Goal: Transaction & Acquisition: Book appointment/travel/reservation

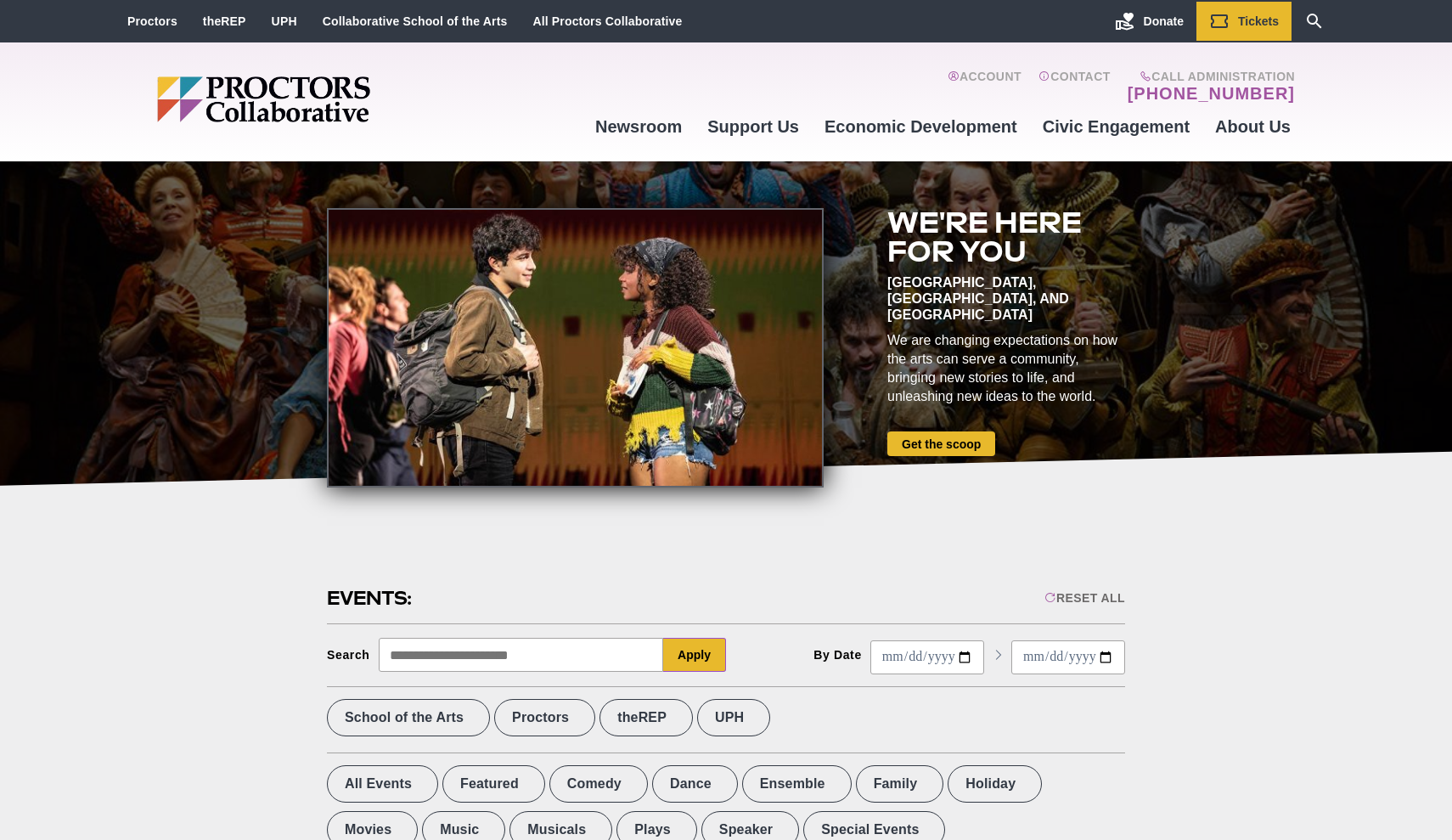
click at [360, 115] on img "Main site navigation and header" at bounding box center [329, 99] width 344 height 46
click at [174, 23] on link "Proctors" at bounding box center [153, 22] width 50 height 14
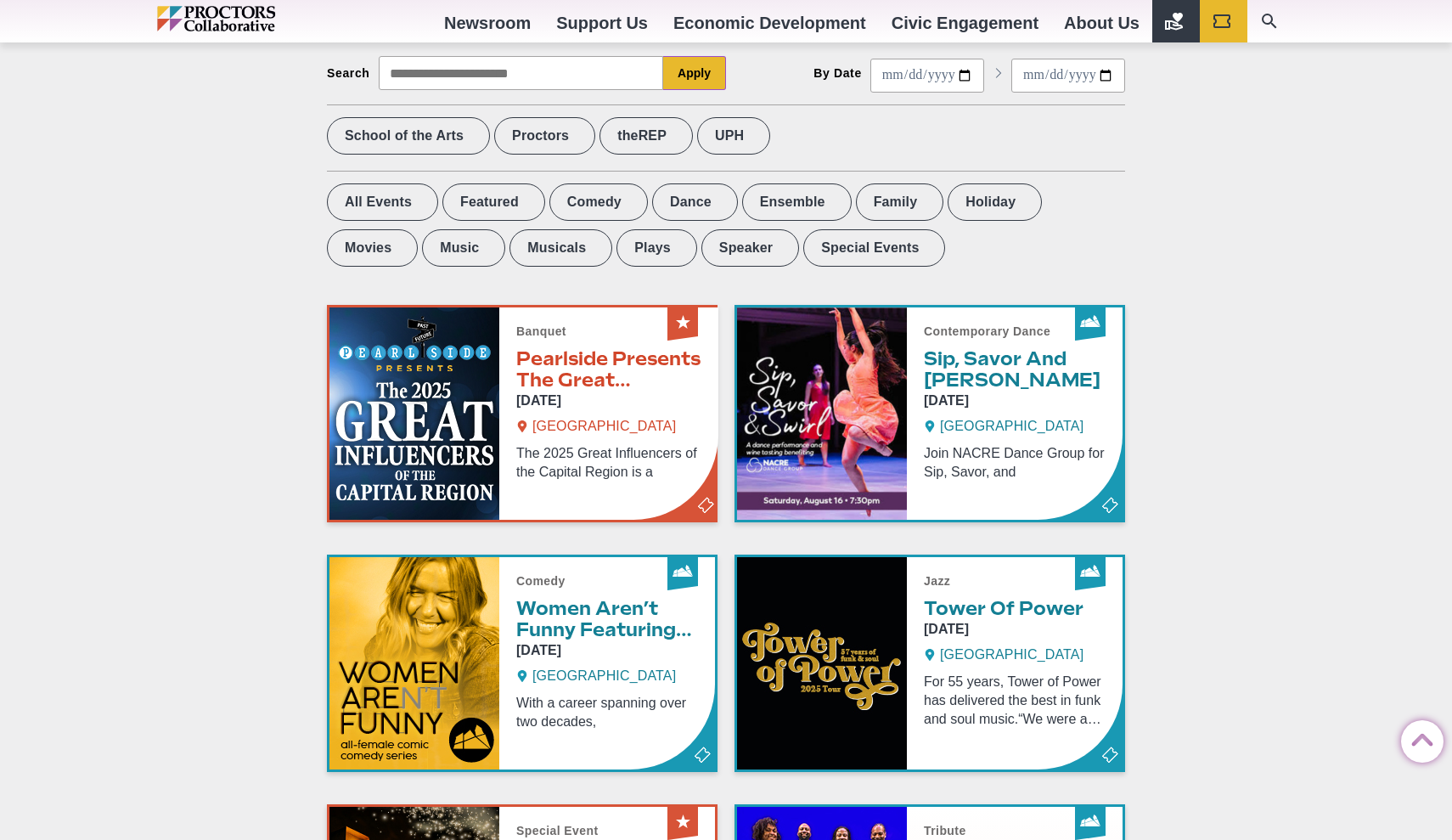
scroll to position [572, 0]
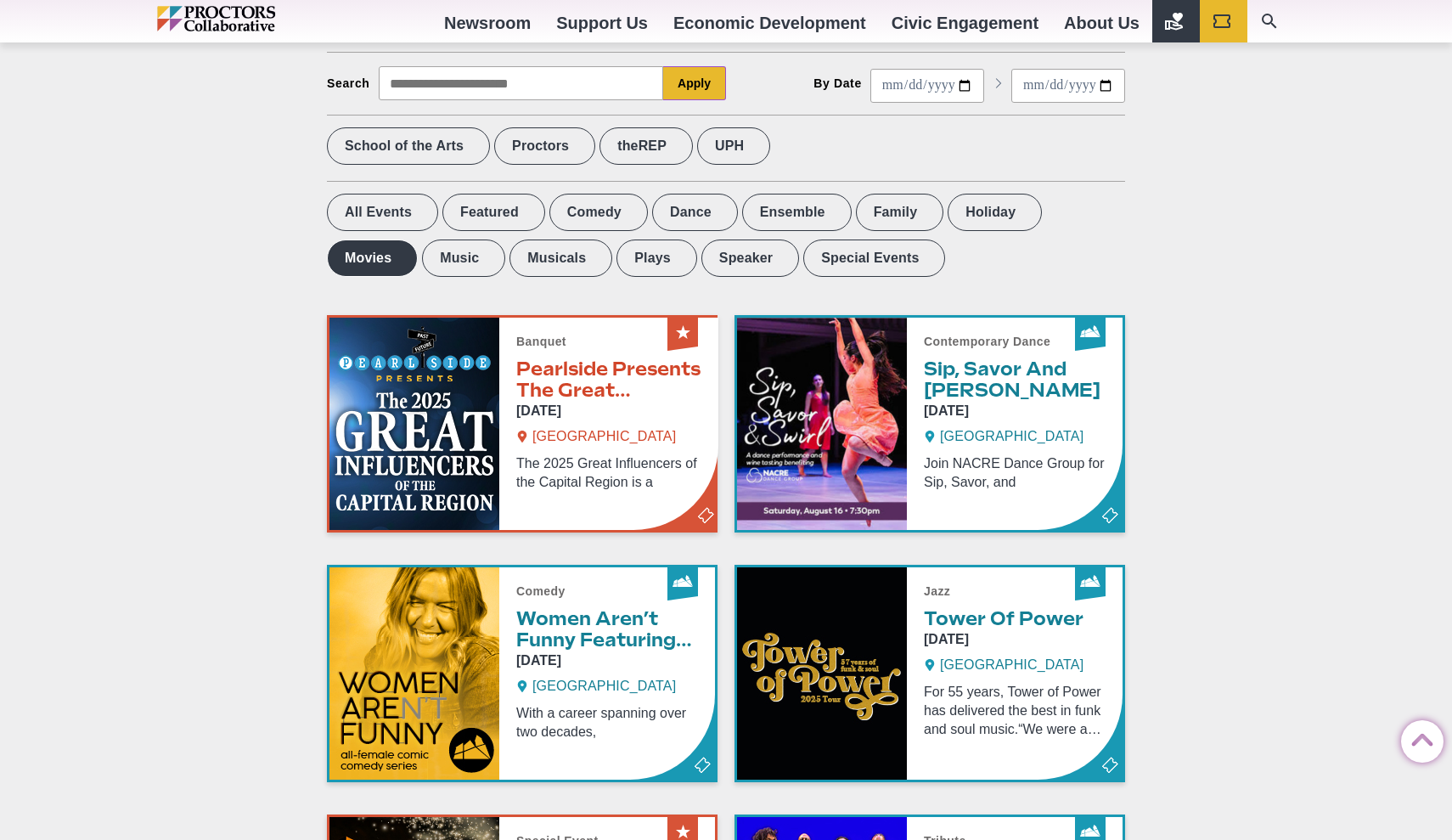
click at [418, 239] on label "Movies" at bounding box center [372, 257] width 91 height 37
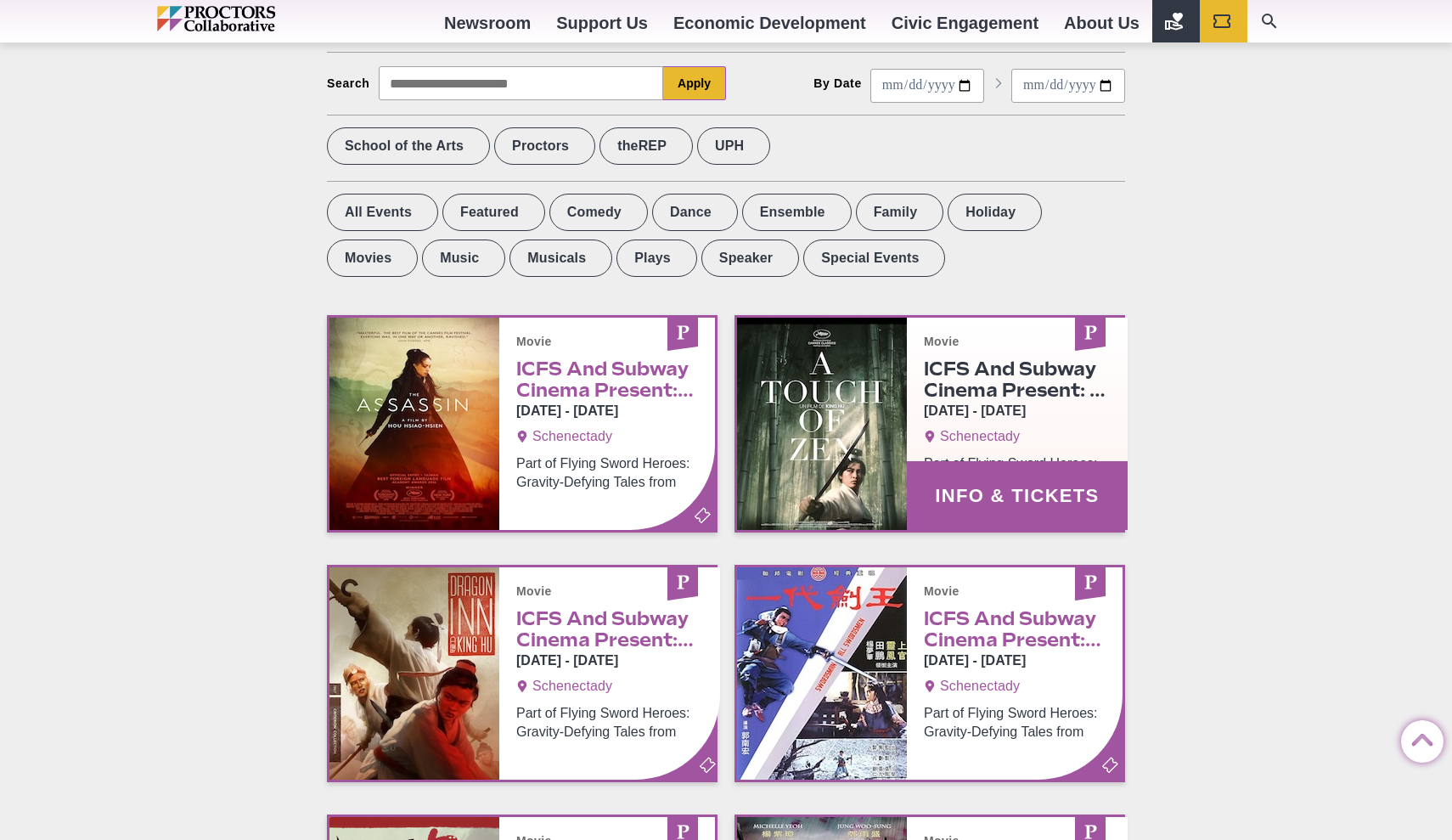
click at [942, 494] on link "Info & Tickets" at bounding box center [930, 424] width 385 height 212
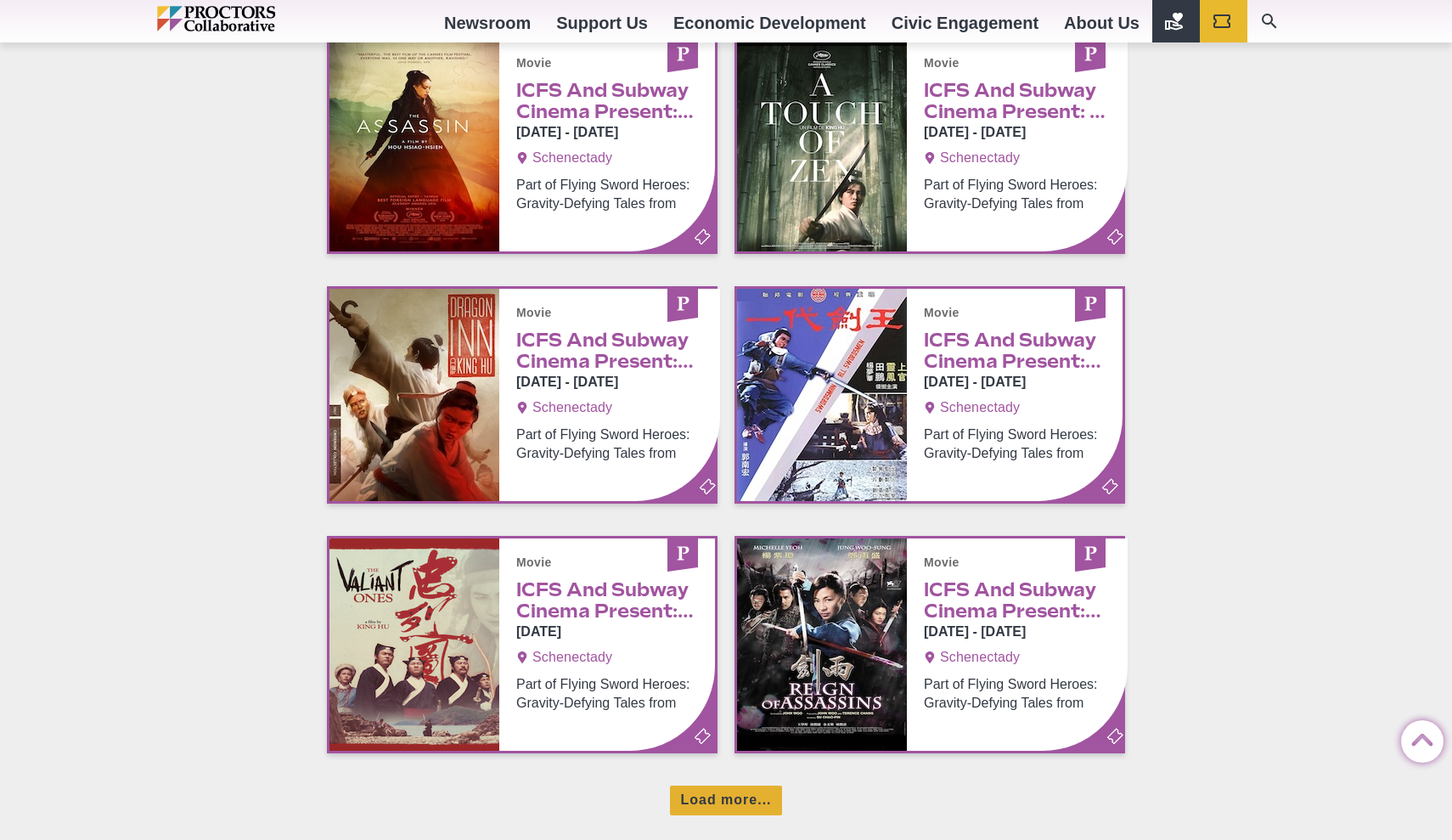
scroll to position [1005, 0]
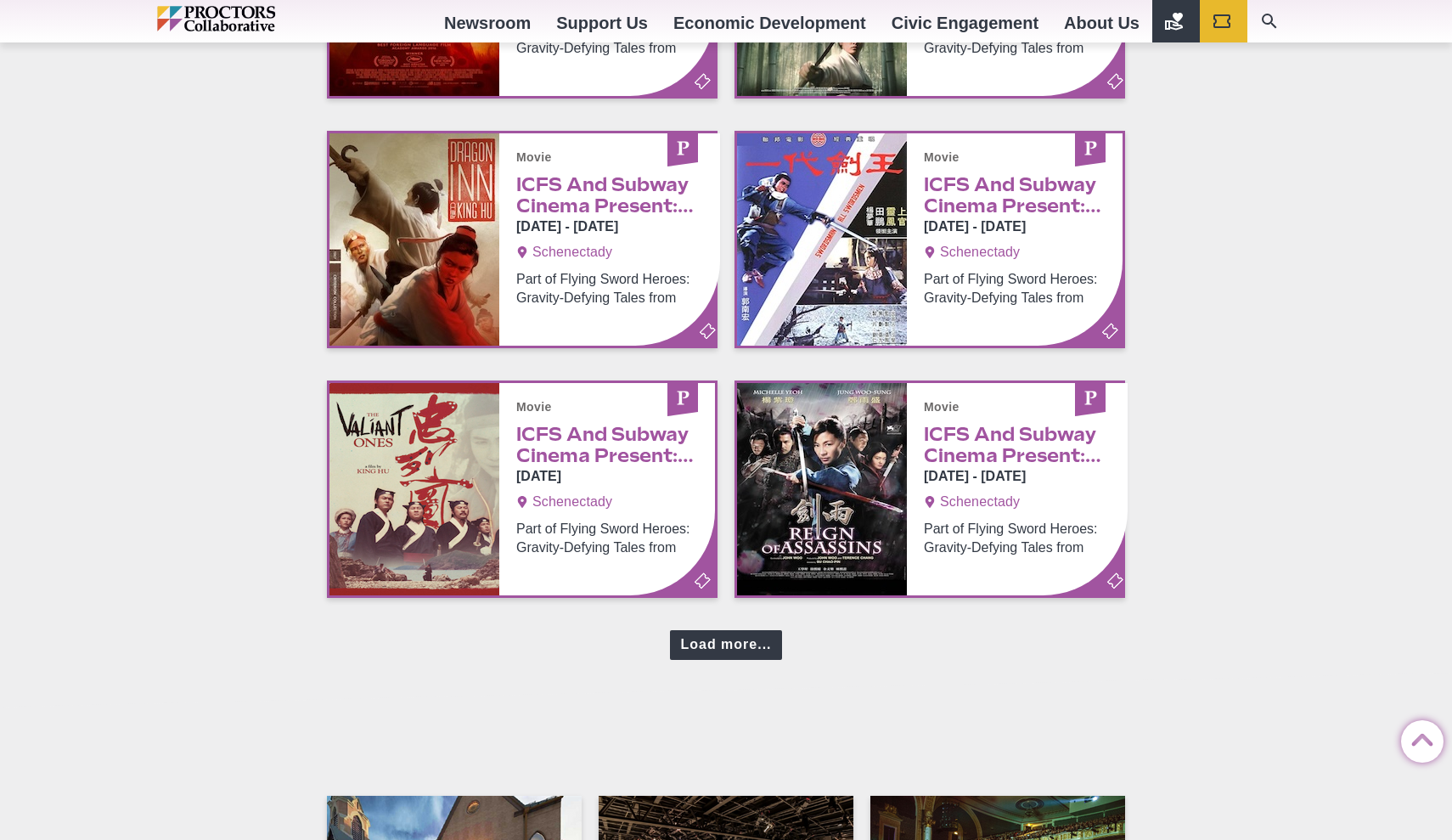
click at [735, 653] on div "Load more..." at bounding box center [725, 645] width 111 height 29
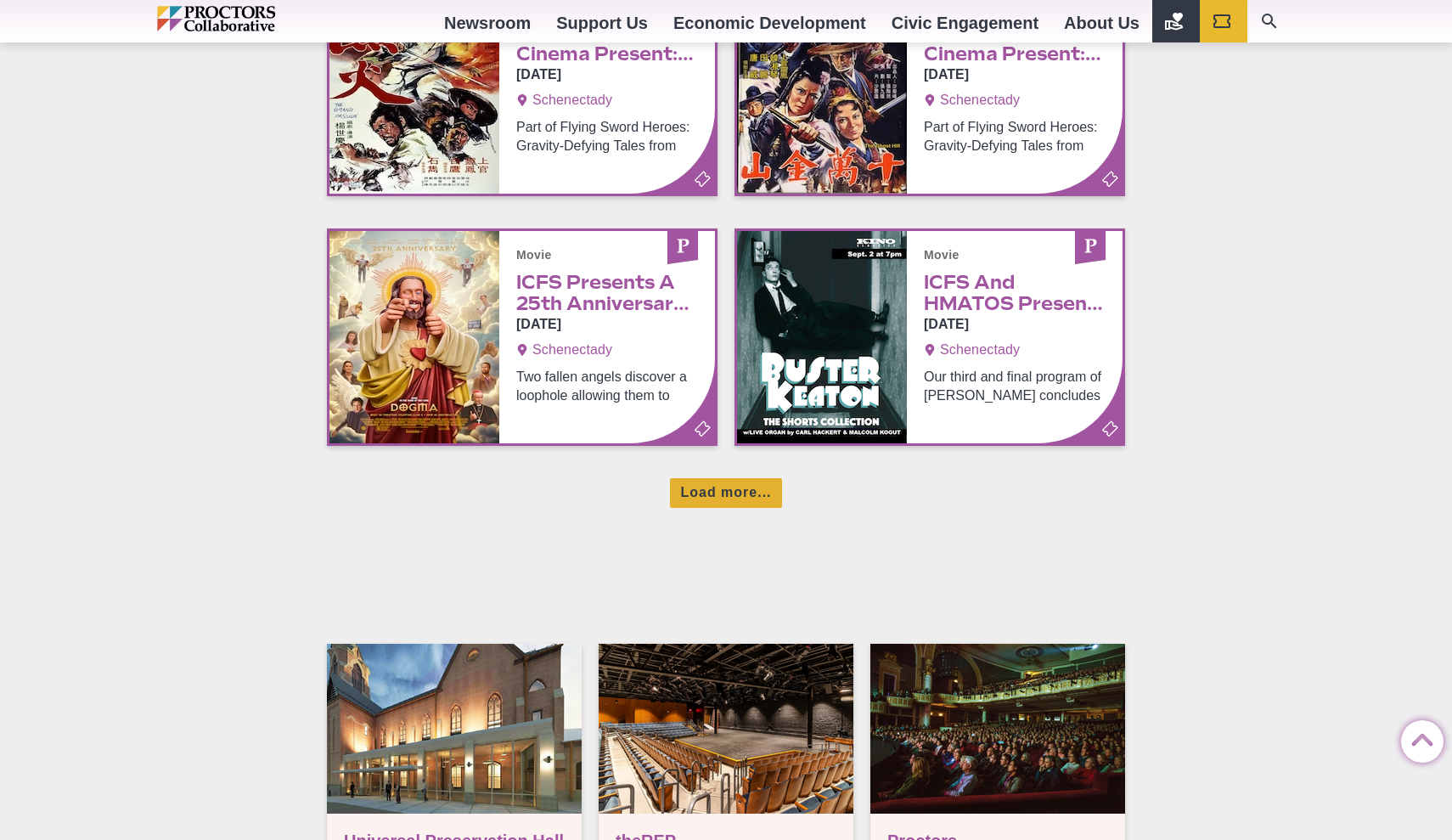
scroll to position [2022, 0]
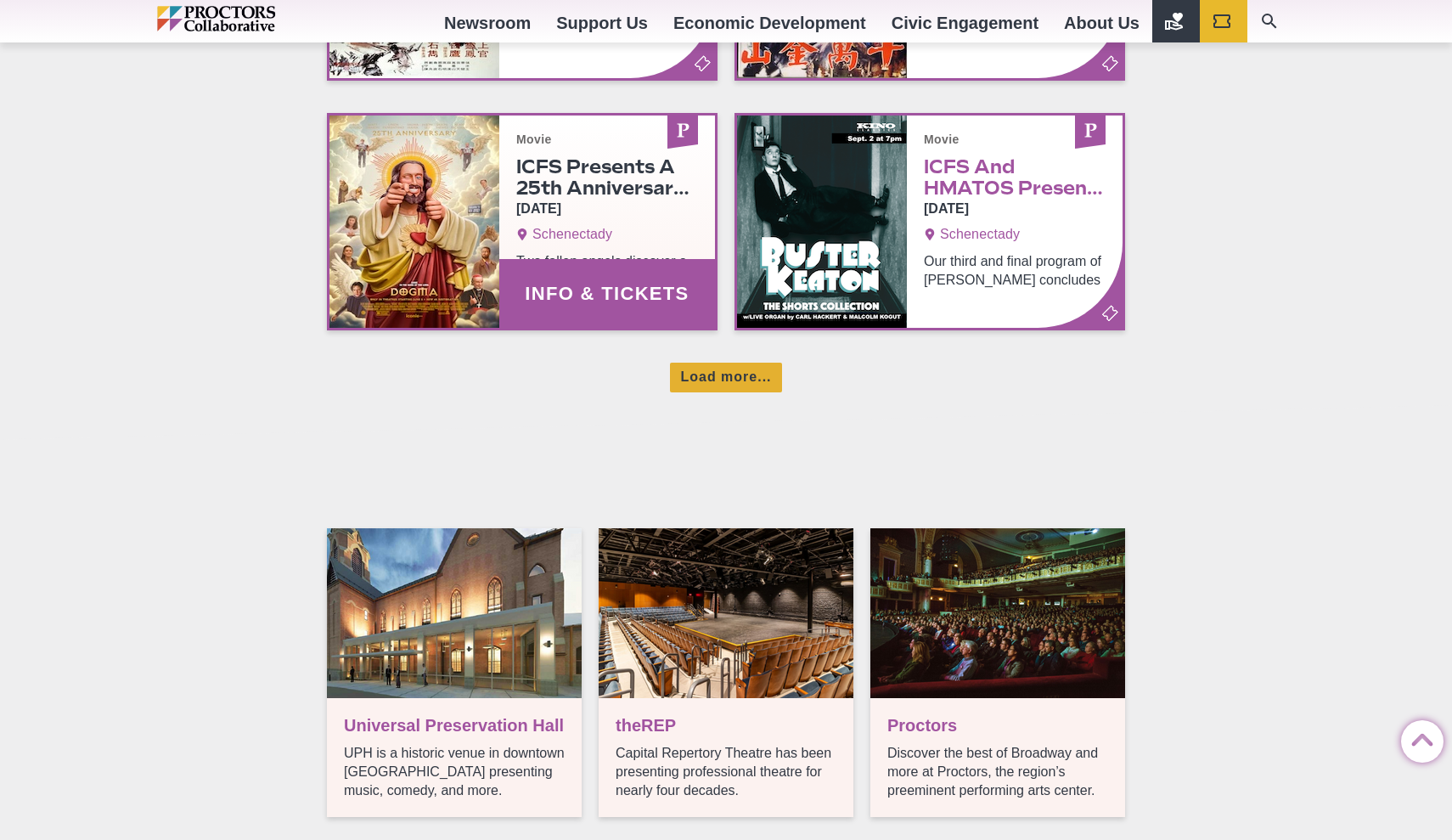
click at [602, 203] on link "Info & Tickets" at bounding box center [522, 222] width 385 height 212
